Goal: Task Accomplishment & Management: Manage account settings

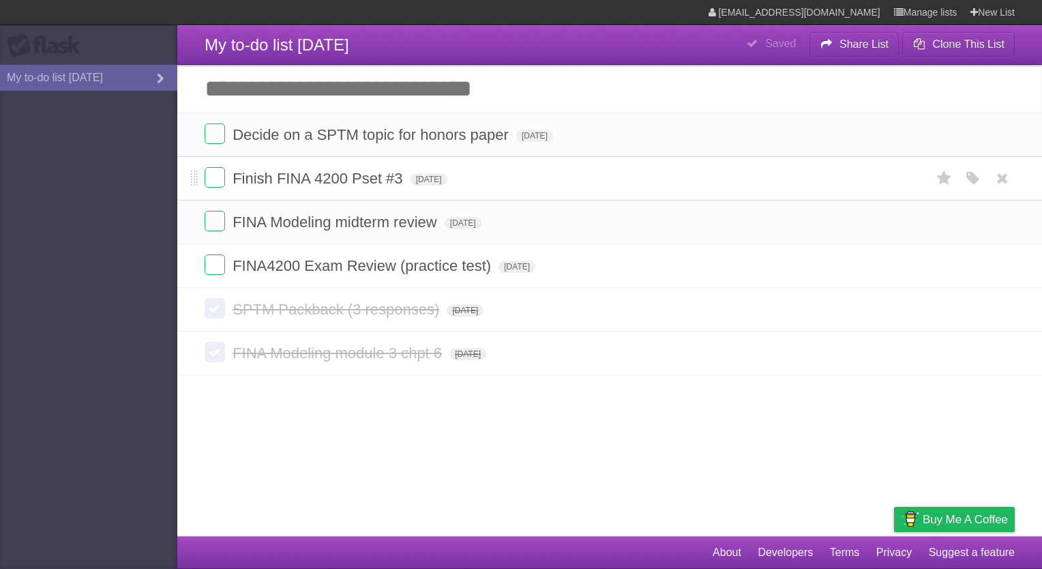
click at [265, 186] on span "Finish FINA 4200 Pset #3" at bounding box center [319, 178] width 173 height 17
click at [250, 183] on input "**********" at bounding box center [323, 180] width 181 height 18
type input "**********"
click at [447, 171] on form "Submit FINA 4200 Pset #3 Mon Sep 22 2025 White Red Blue Green Purple Orange" at bounding box center [610, 178] width 810 height 23
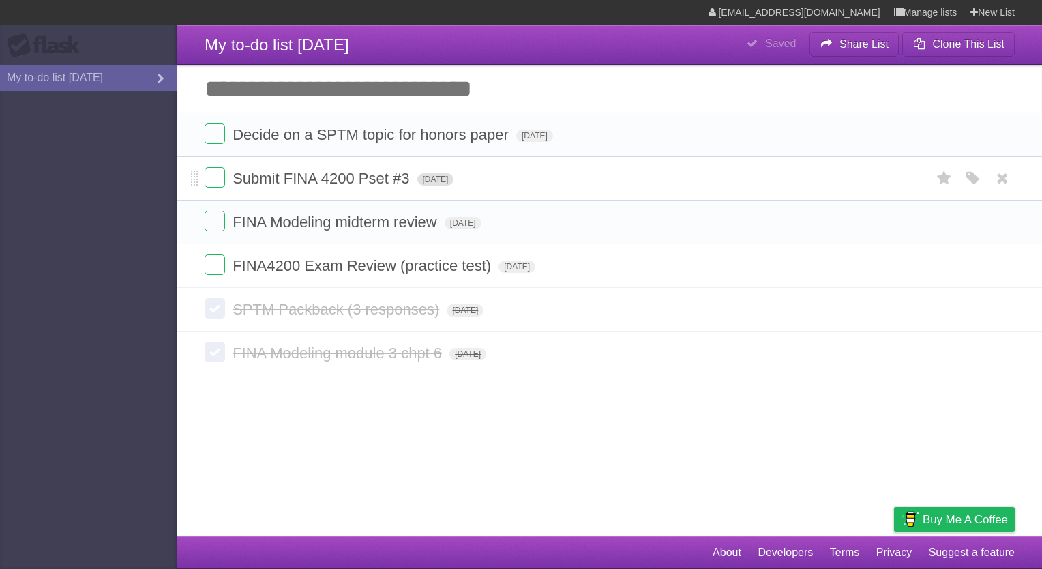
click at [450, 179] on span "[DATE]" at bounding box center [435, 179] width 37 height 12
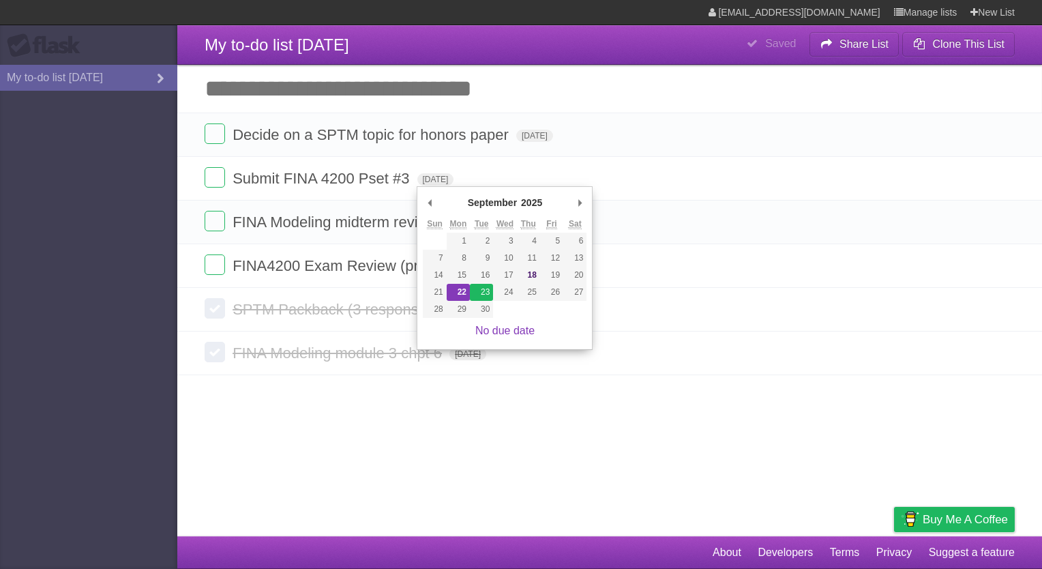
type span "[DATE]"
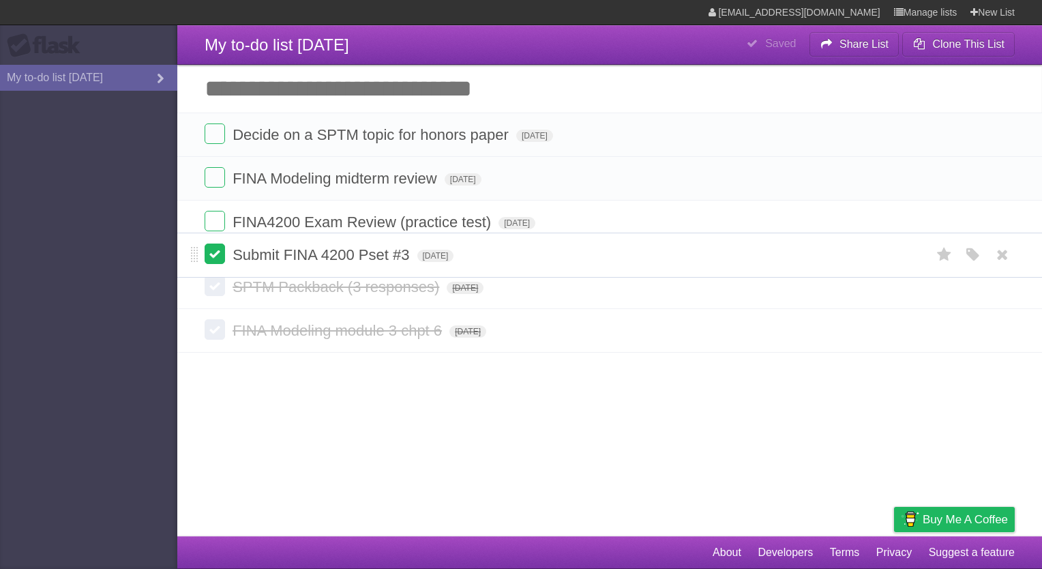
drag, startPoint x: 196, startPoint y: 180, endPoint x: 210, endPoint y: 256, distance: 76.9
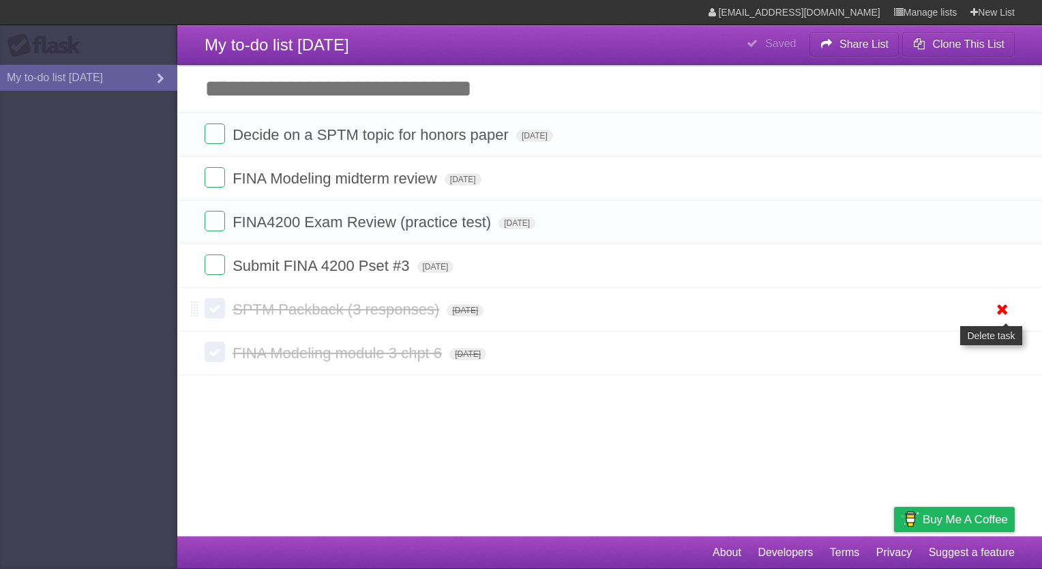
click at [999, 307] on icon at bounding box center [1002, 309] width 19 height 23
click at [553, 132] on span "[DATE]" at bounding box center [534, 136] width 37 height 12
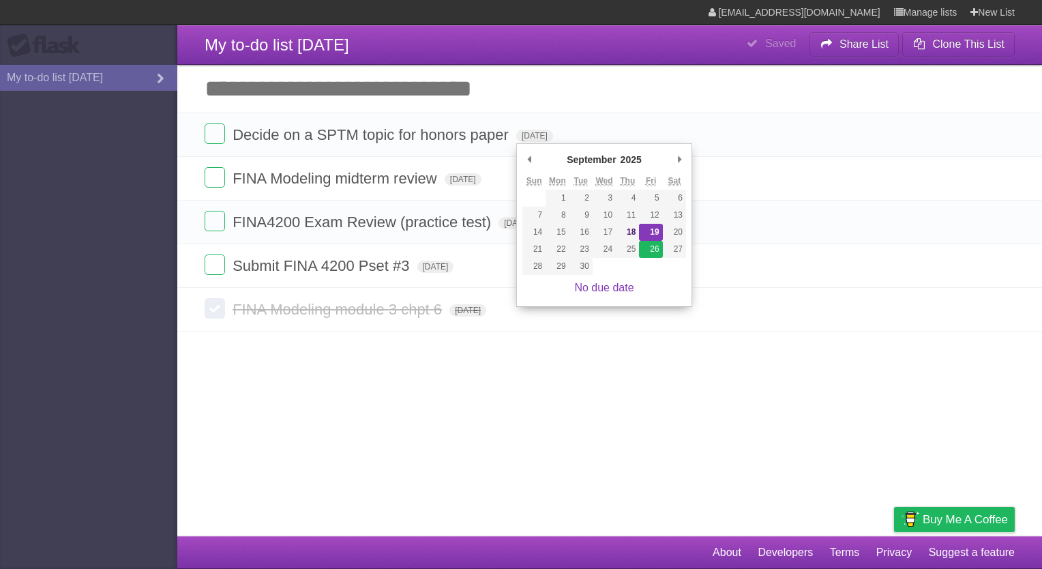
type span "Fri Sep 26 2025"
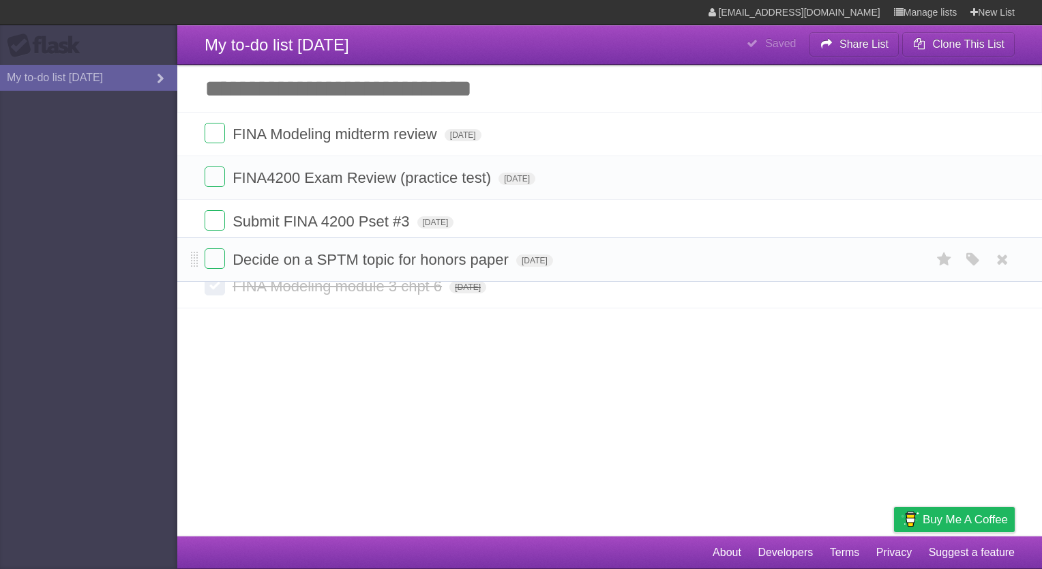
drag, startPoint x: 194, startPoint y: 134, endPoint x: 201, endPoint y: 255, distance: 120.9
